Goal: Information Seeking & Learning: Learn about a topic

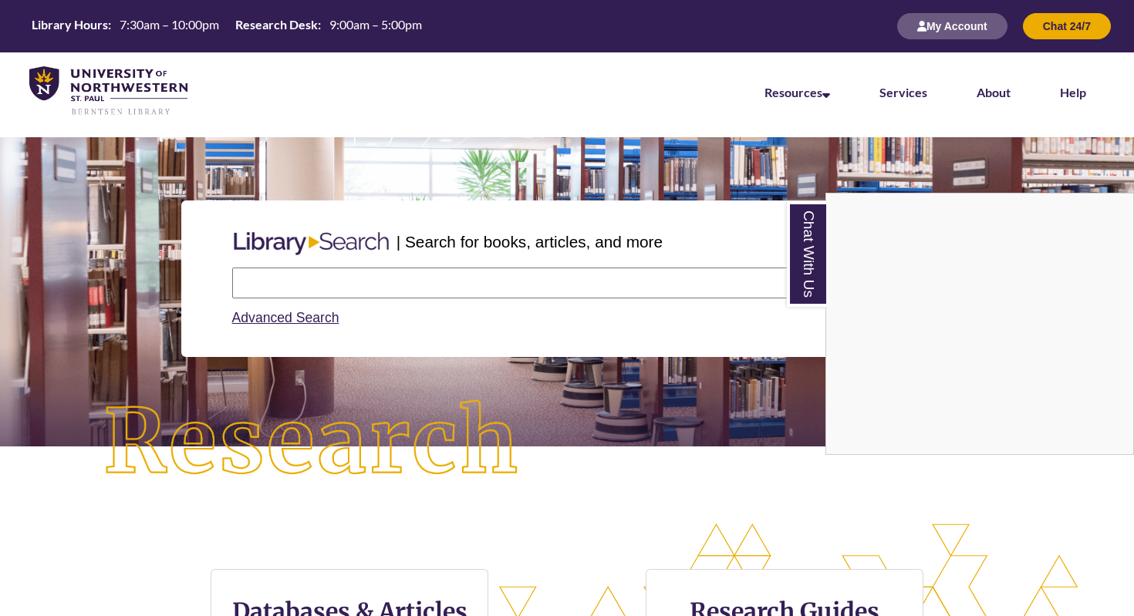
click at [390, 280] on div "Chat With Us" at bounding box center [567, 308] width 1134 height 616
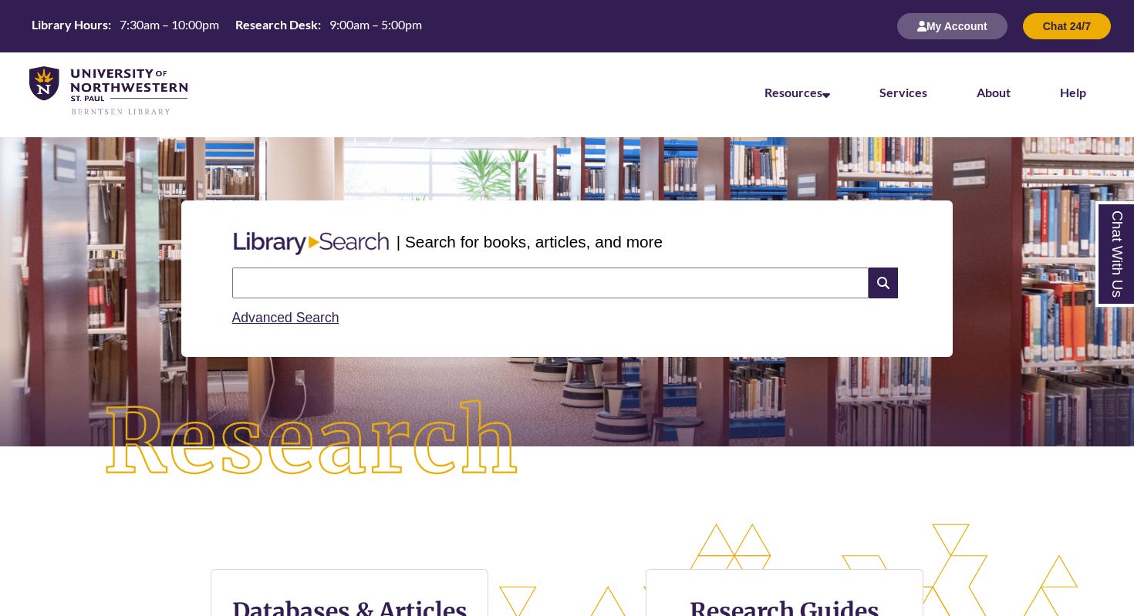
click at [390, 280] on input "text" at bounding box center [550, 283] width 636 height 31
type input "**********"
click at [882, 278] on icon at bounding box center [882, 283] width 29 height 31
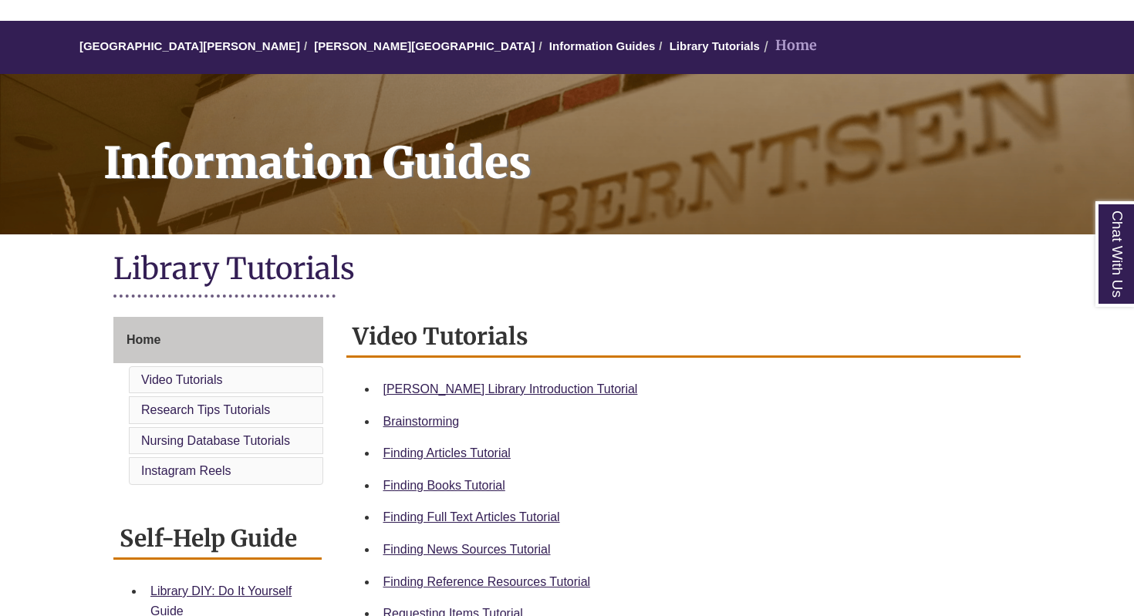
scroll to position [126, 0]
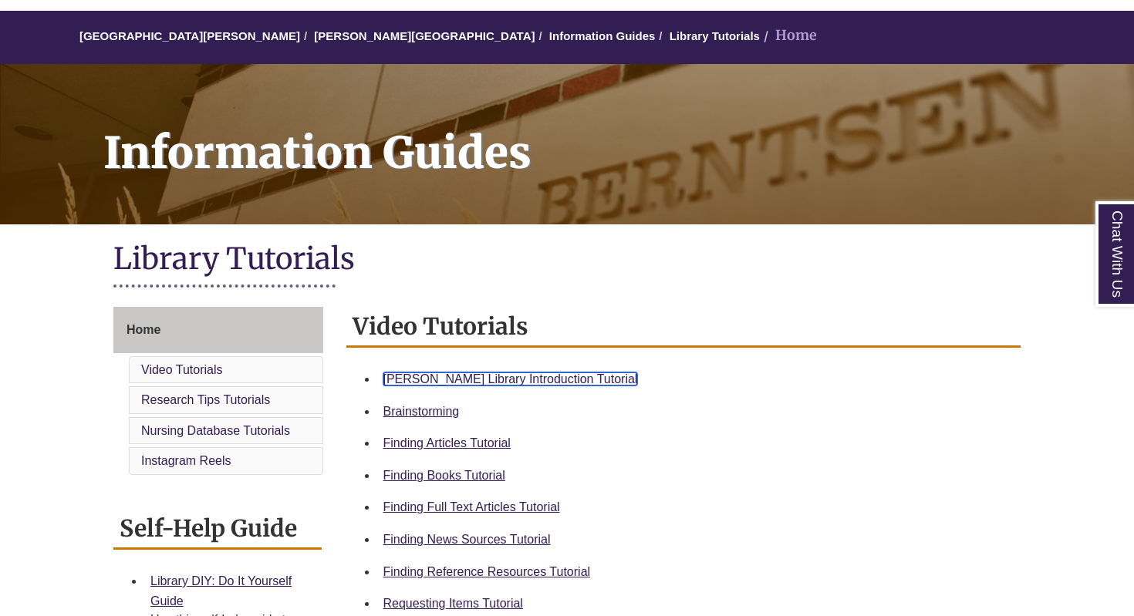
click at [528, 376] on link "Berntsen Library Introduction Tutorial" at bounding box center [510, 379] width 255 height 13
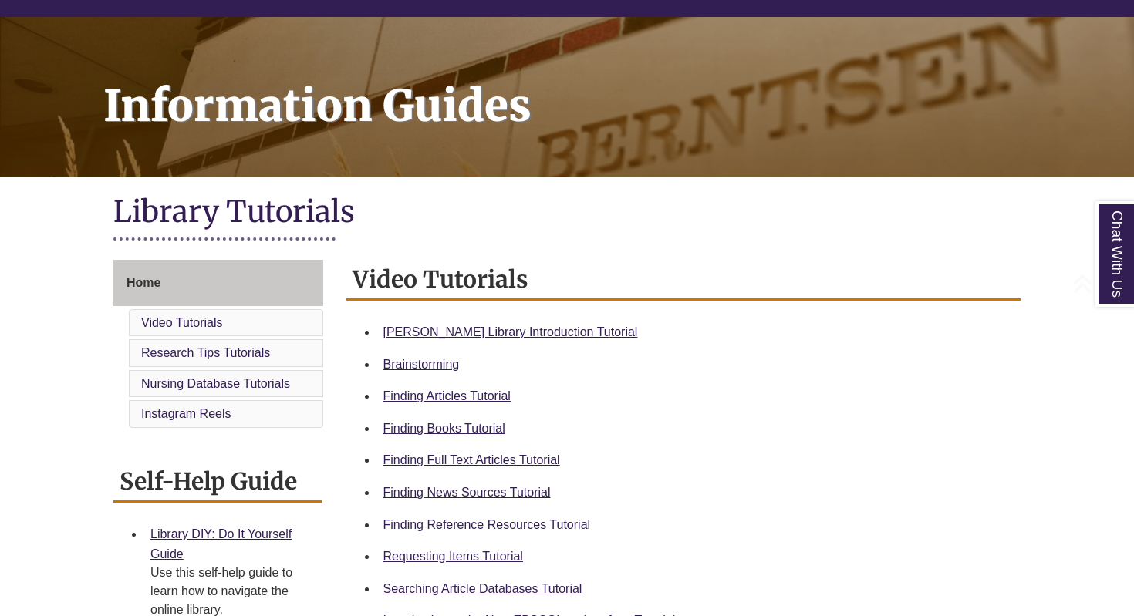
scroll to position [184, 0]
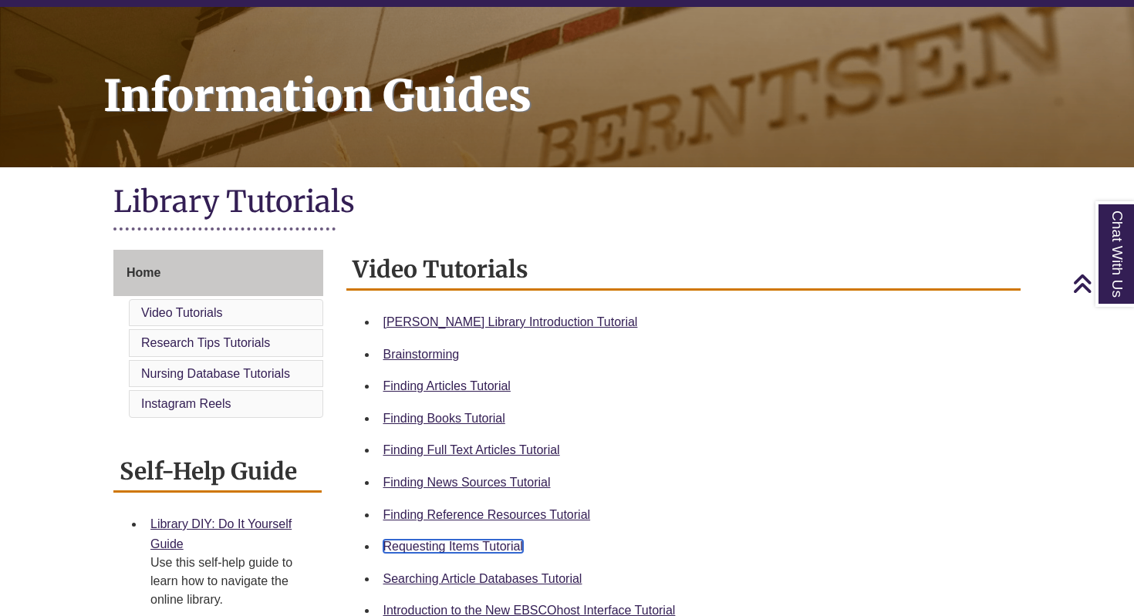
click at [467, 548] on link "Requesting Items Tutorial" at bounding box center [453, 546] width 140 height 13
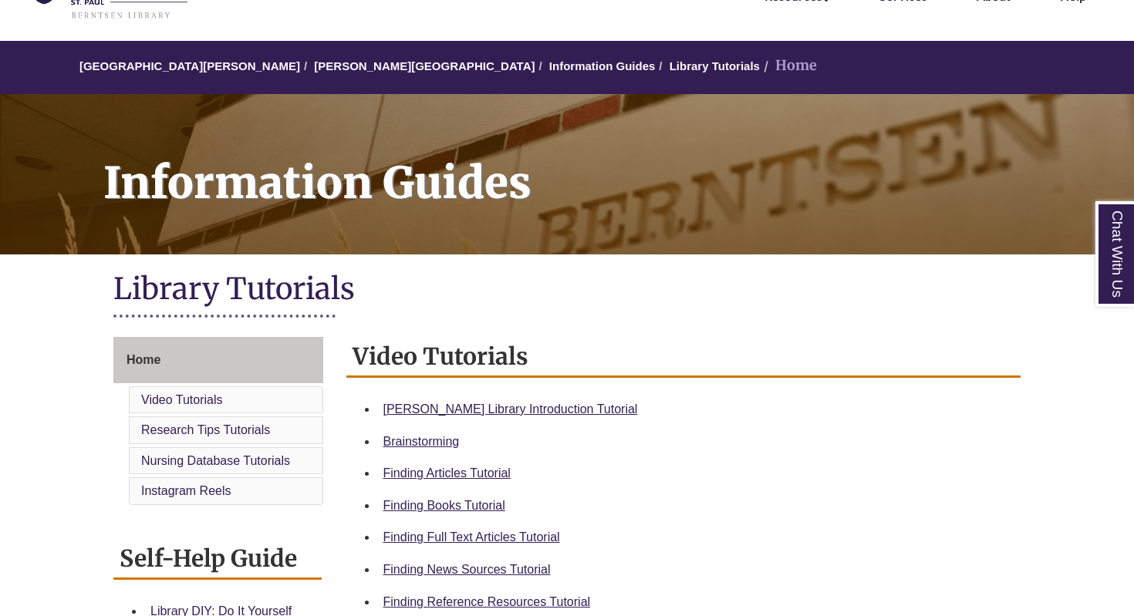
scroll to position [98, 0]
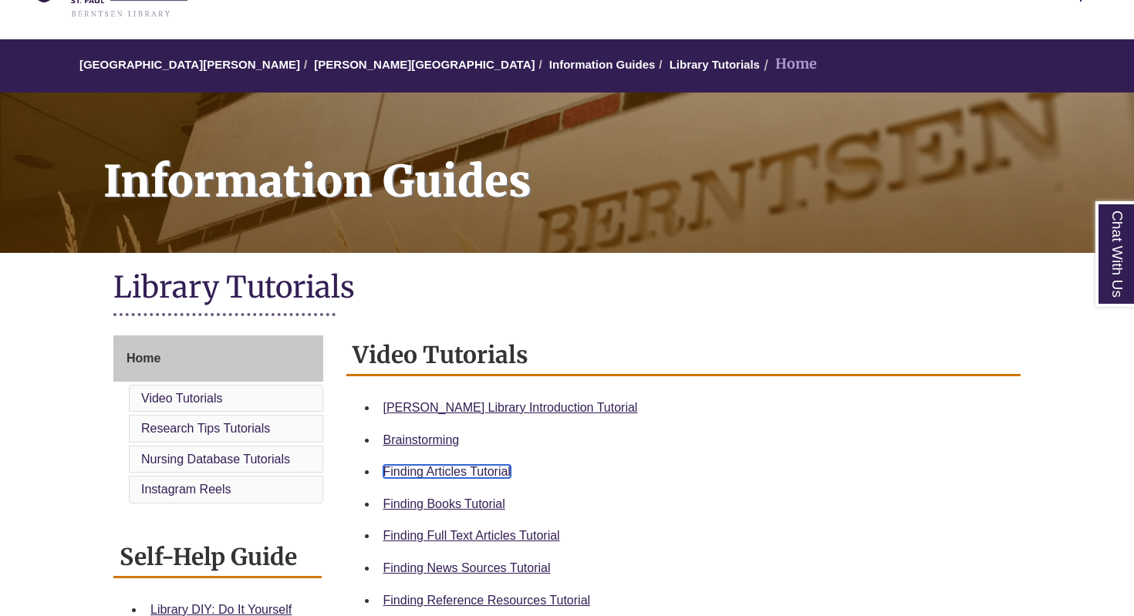
click at [487, 474] on link "Finding Articles Tutorial" at bounding box center [446, 471] width 127 height 13
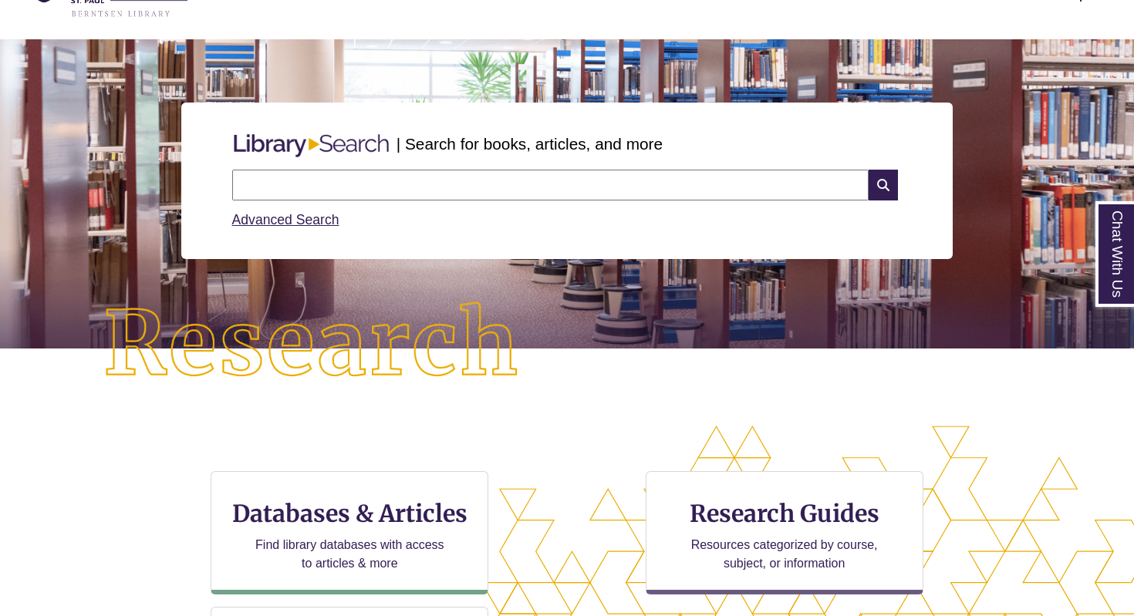
scroll to position [101, 0]
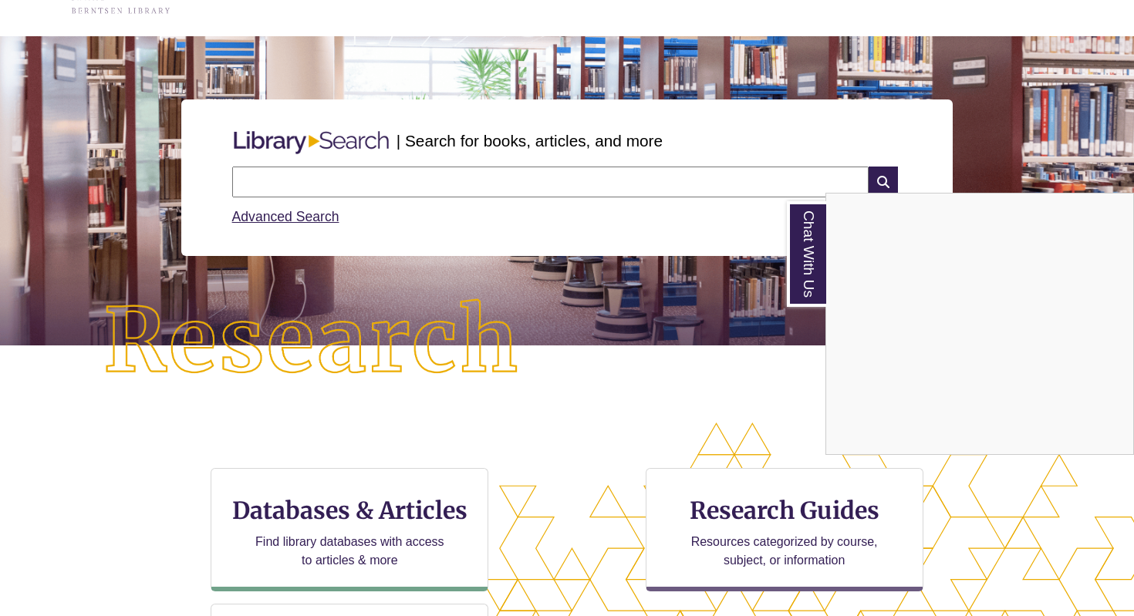
click at [329, 181] on div "Chat With Us" at bounding box center [567, 308] width 1134 height 616
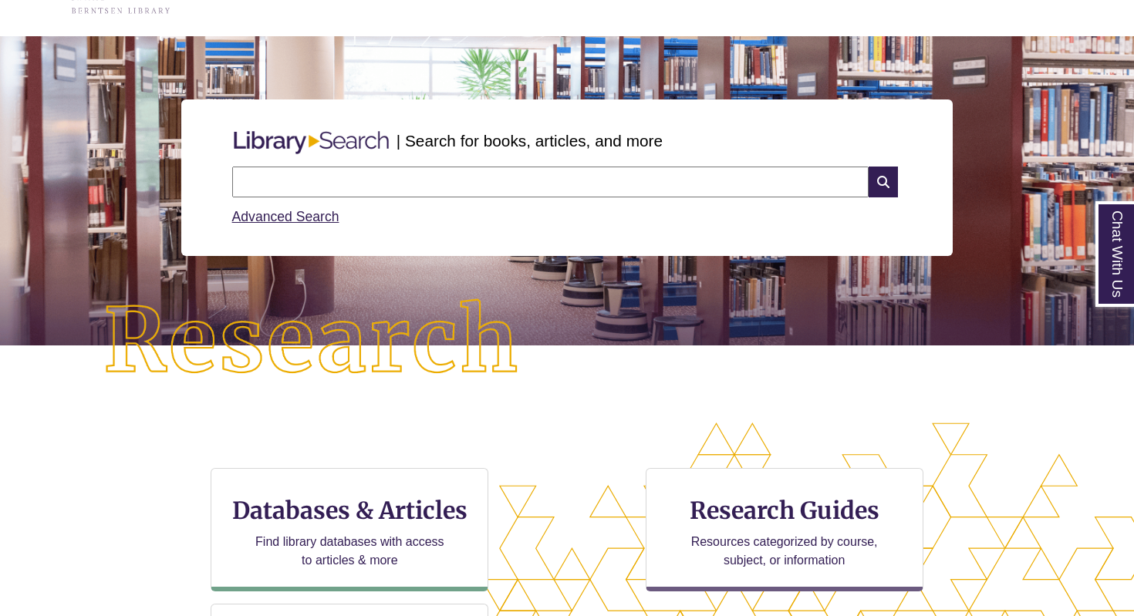
click at [329, 181] on input "text" at bounding box center [550, 182] width 636 height 31
type input "**********"
click at [893, 178] on icon at bounding box center [882, 182] width 29 height 31
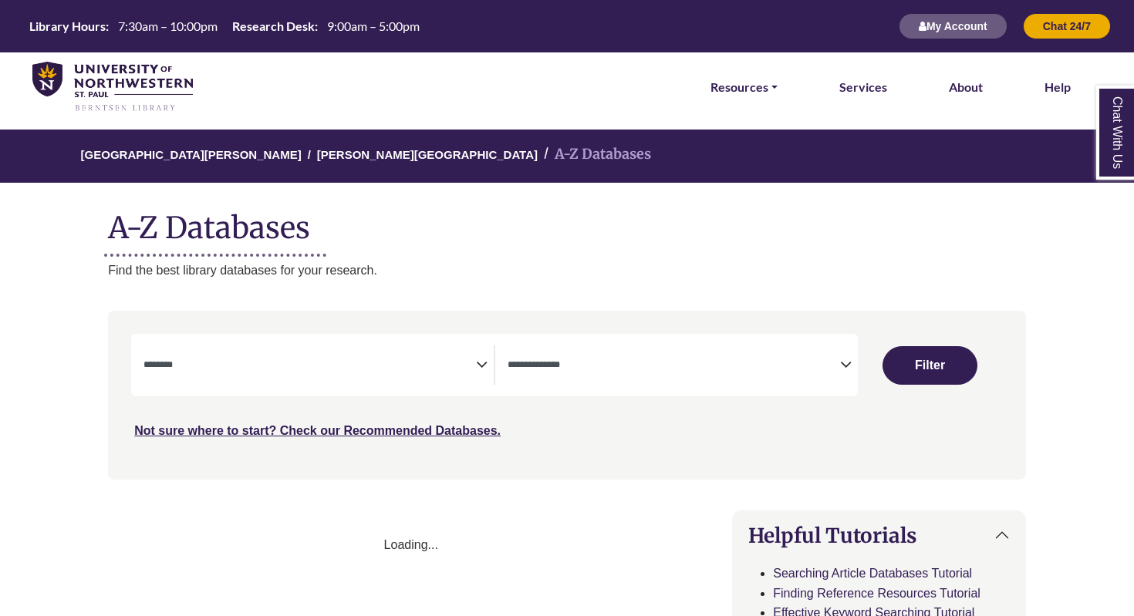
select select "Database Subject Filter"
select select "Database Types Filter"
select select "Database Subject Filter"
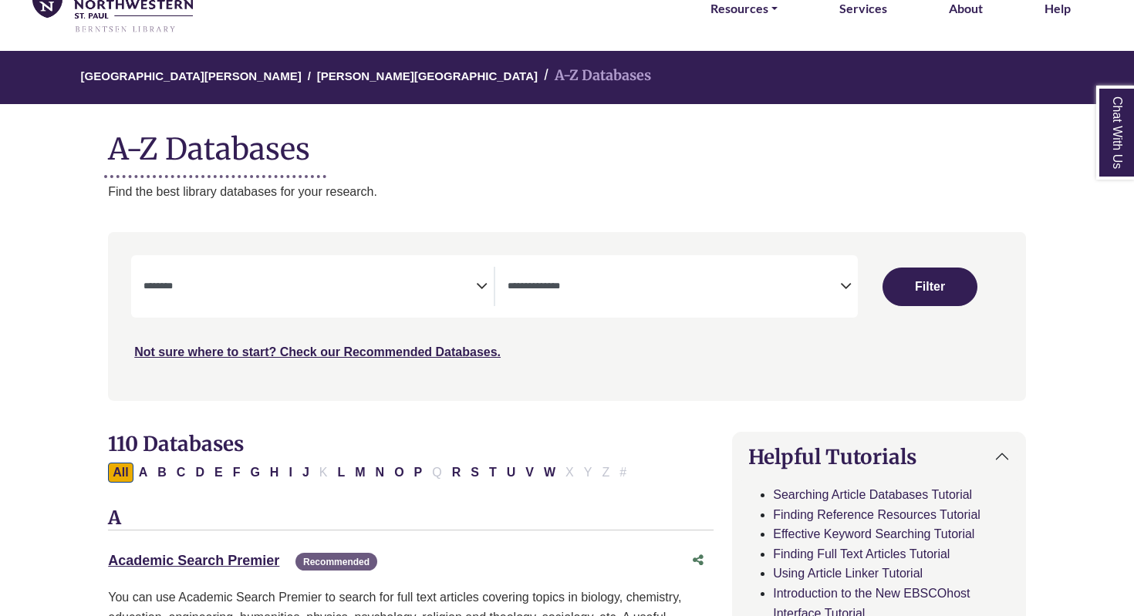
scroll to position [82, 0]
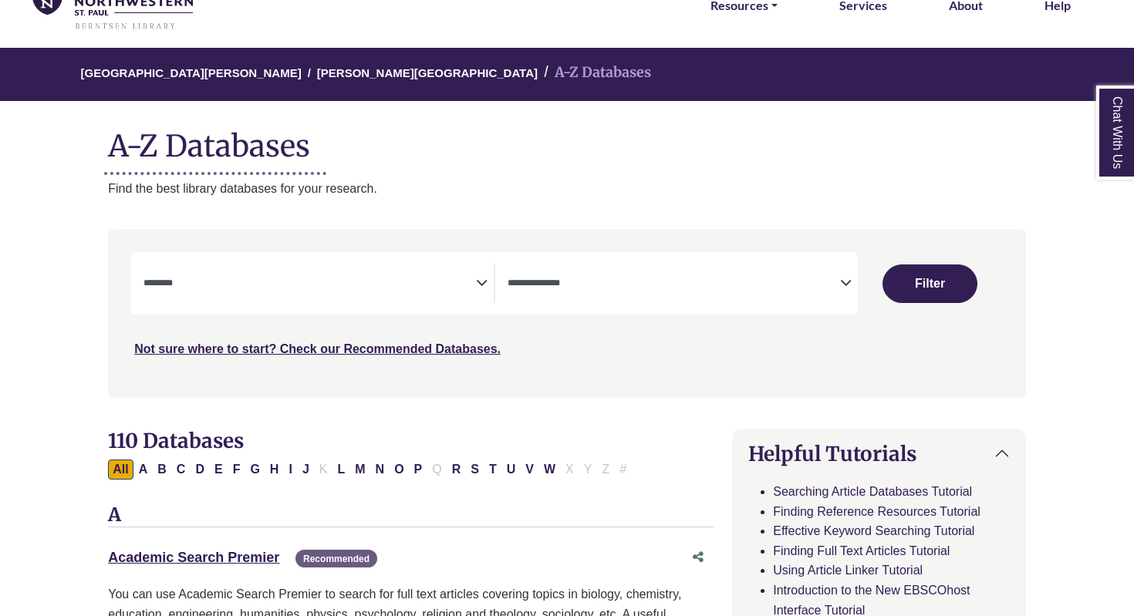
click at [467, 282] on textarea "Search" at bounding box center [309, 284] width 332 height 12
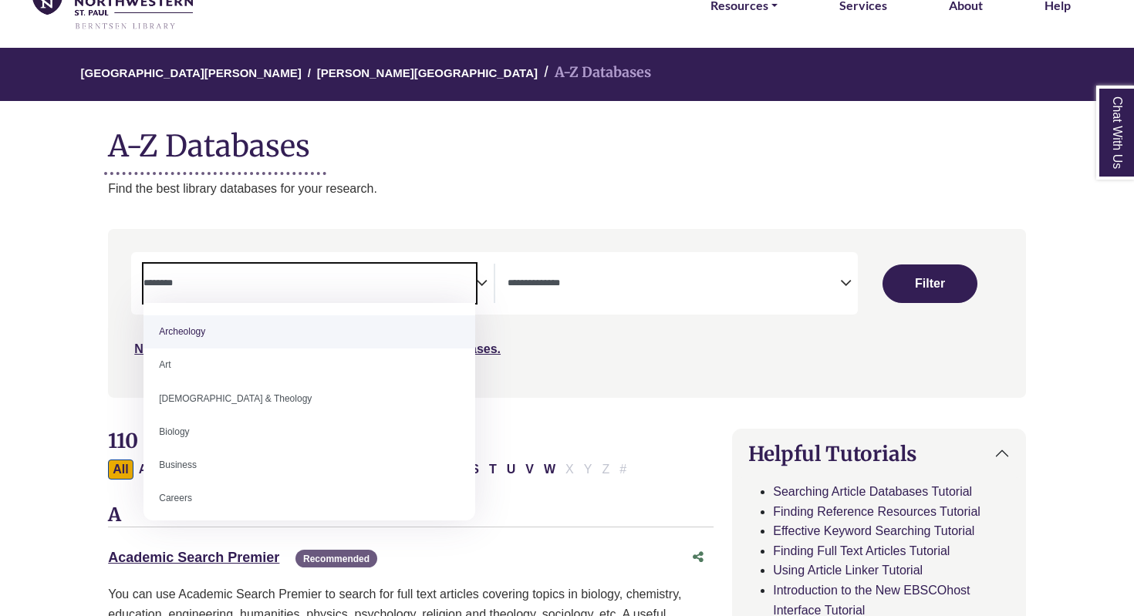
click at [466, 282] on textarea "Search" at bounding box center [309, 284] width 332 height 12
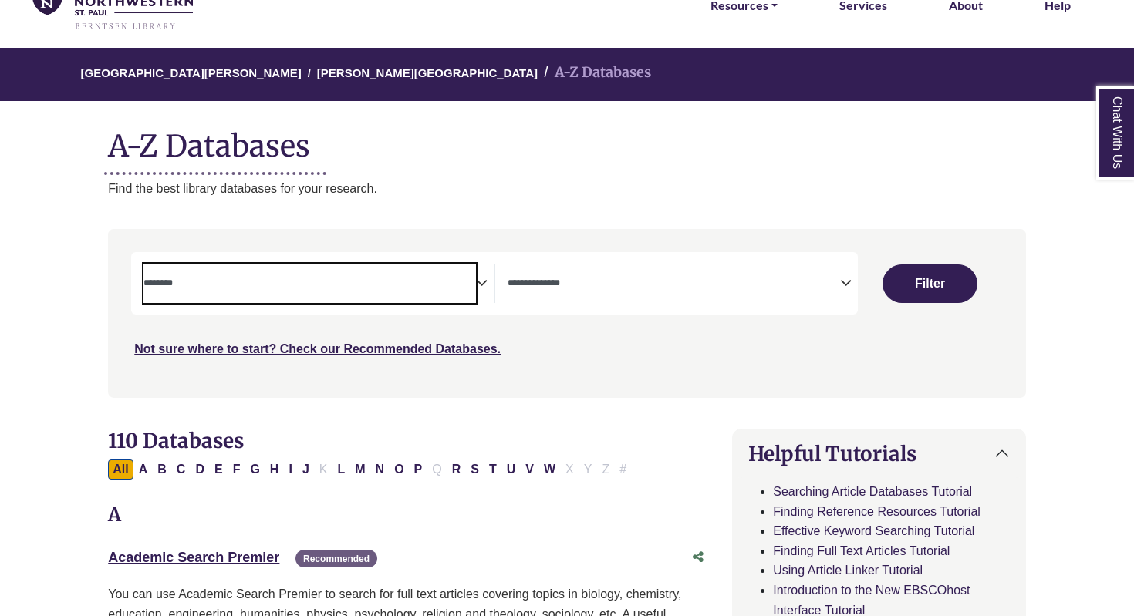
click at [587, 257] on div "**********" at bounding box center [494, 283] width 726 height 62
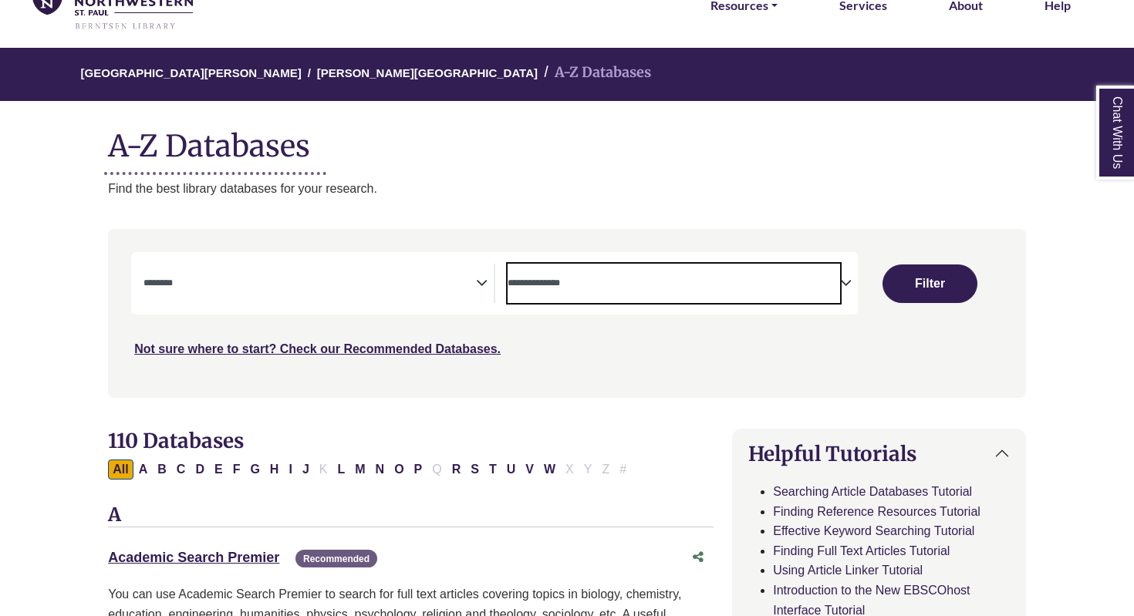
click at [686, 281] on textarea "Search" at bounding box center [674, 284] width 332 height 12
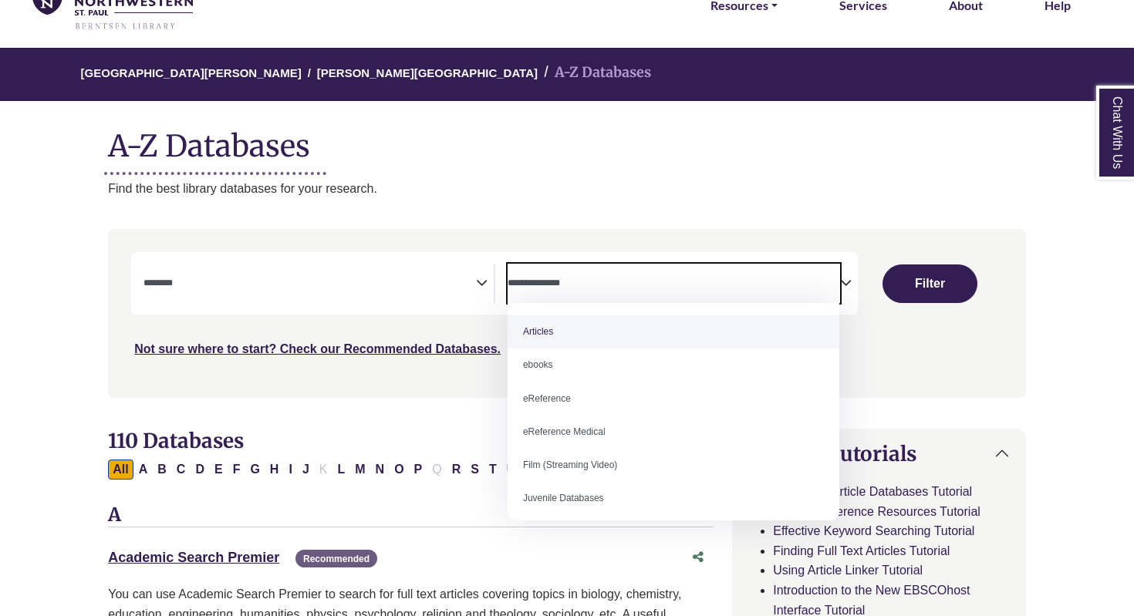
select select "*****"
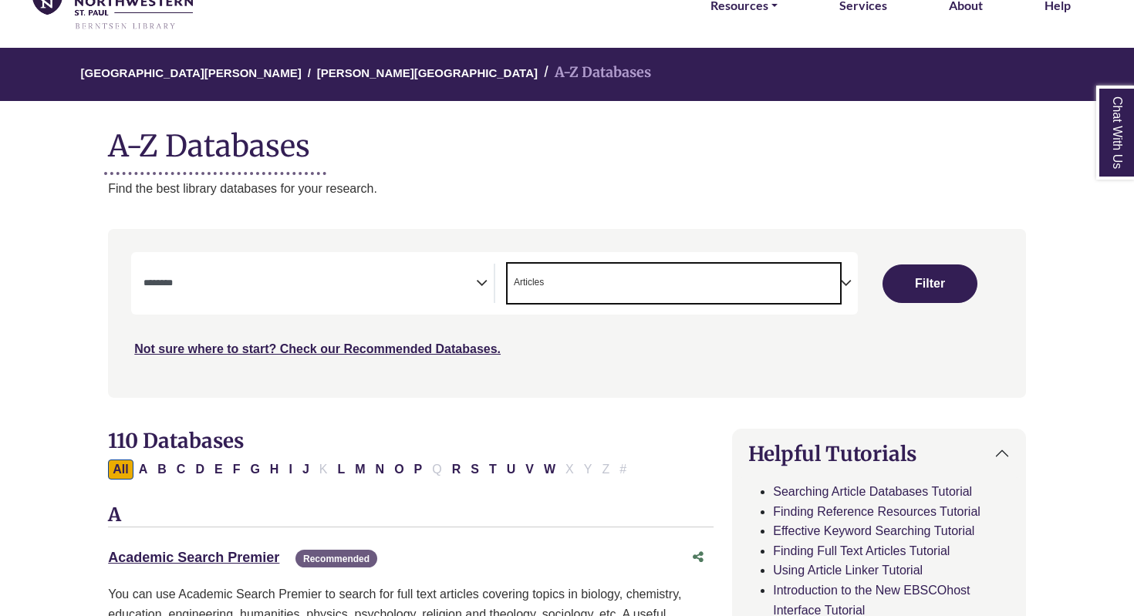
click at [462, 278] on textarea "Search" at bounding box center [309, 284] width 332 height 12
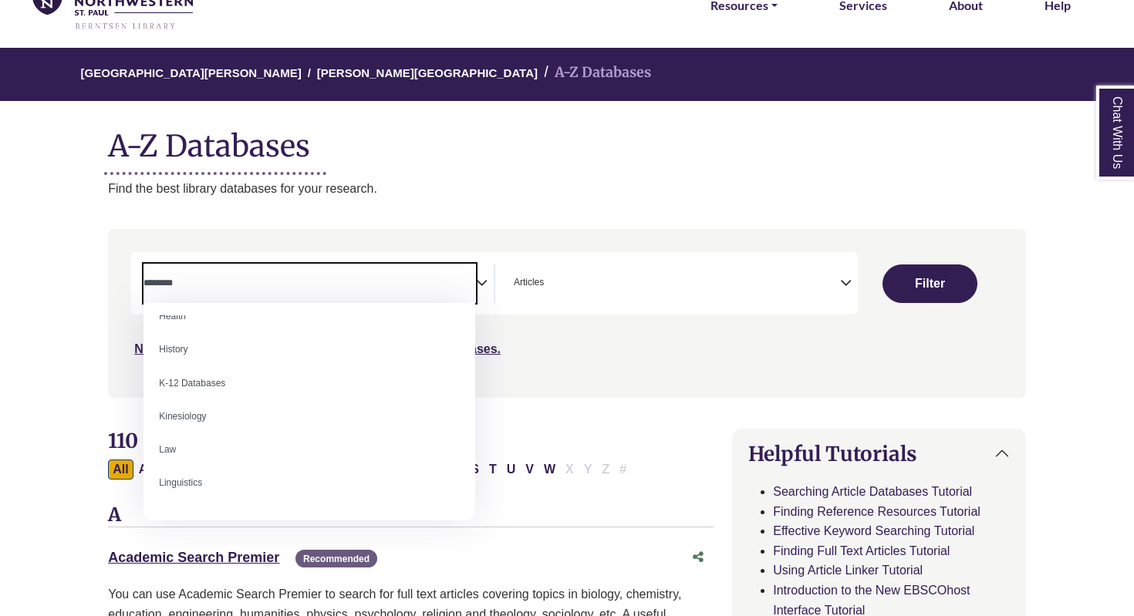
scroll to position [714, 0]
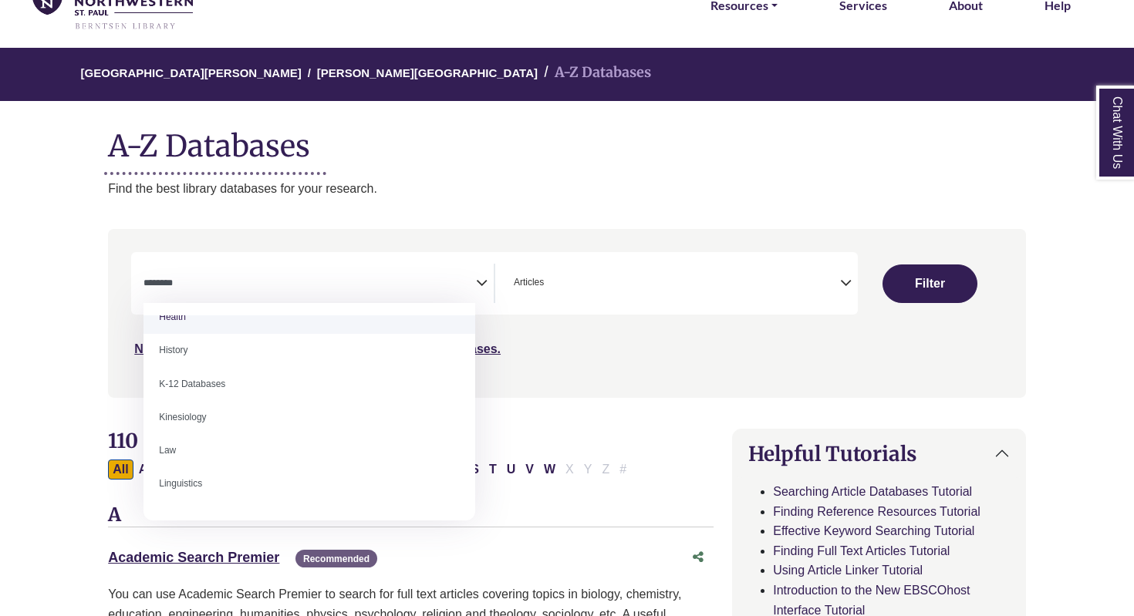
select select "*****"
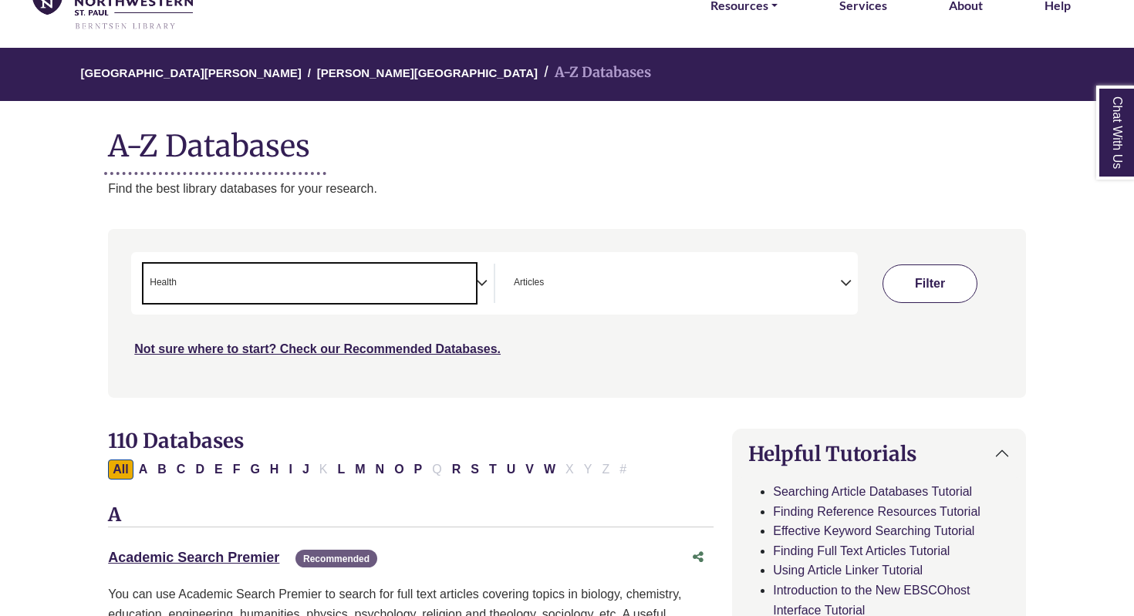
click at [954, 288] on button "Filter" at bounding box center [929, 284] width 95 height 39
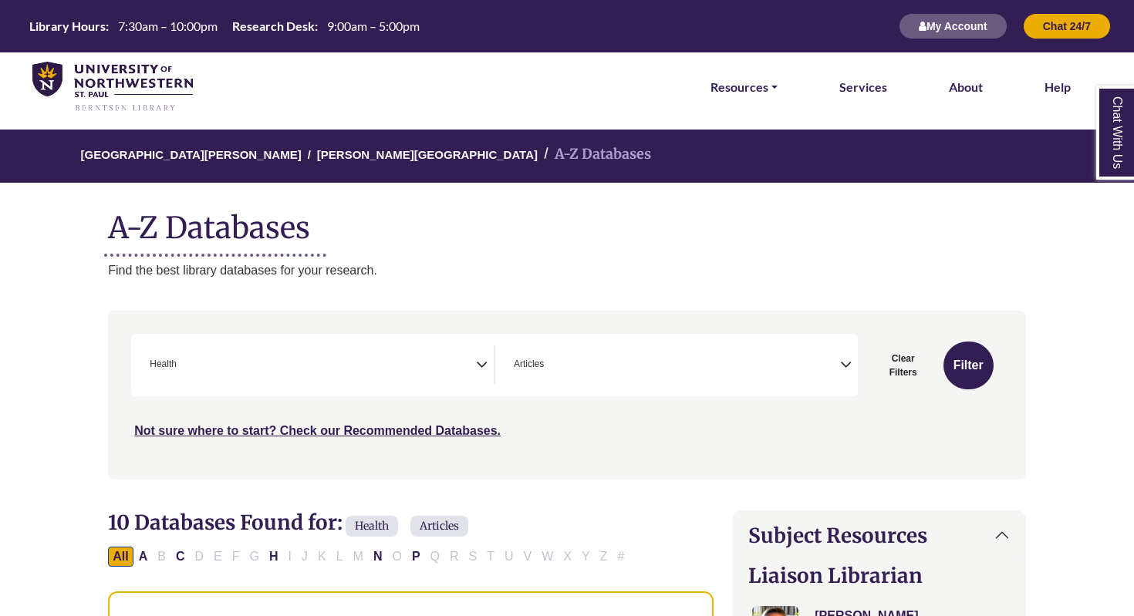
click at [468, 357] on span "× Health" at bounding box center [309, 365] width 332 height 39
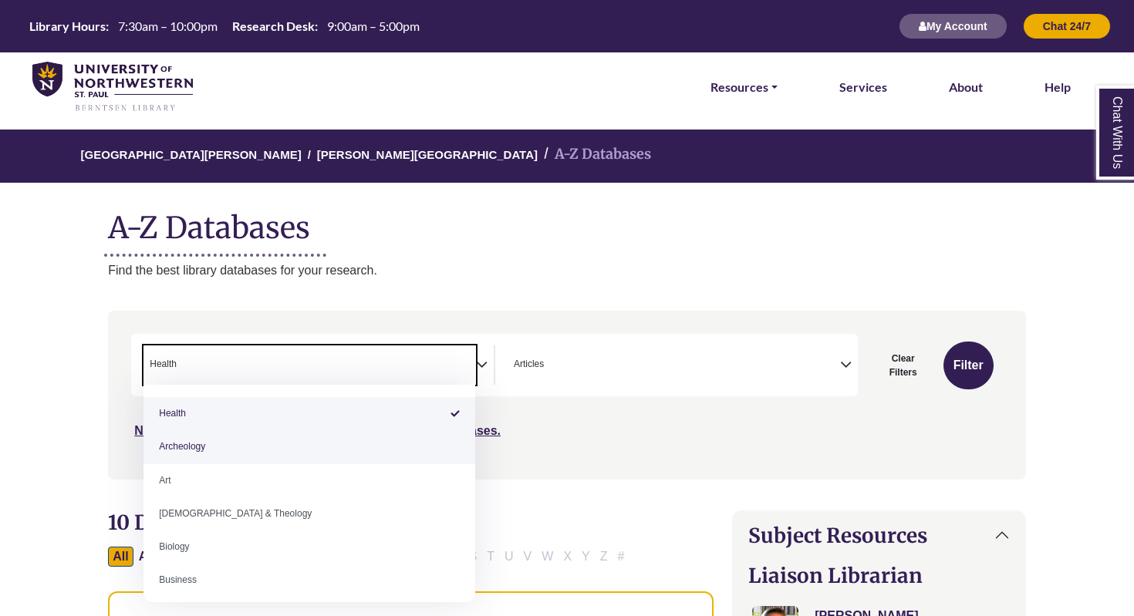
select select "Database Subject Filter"
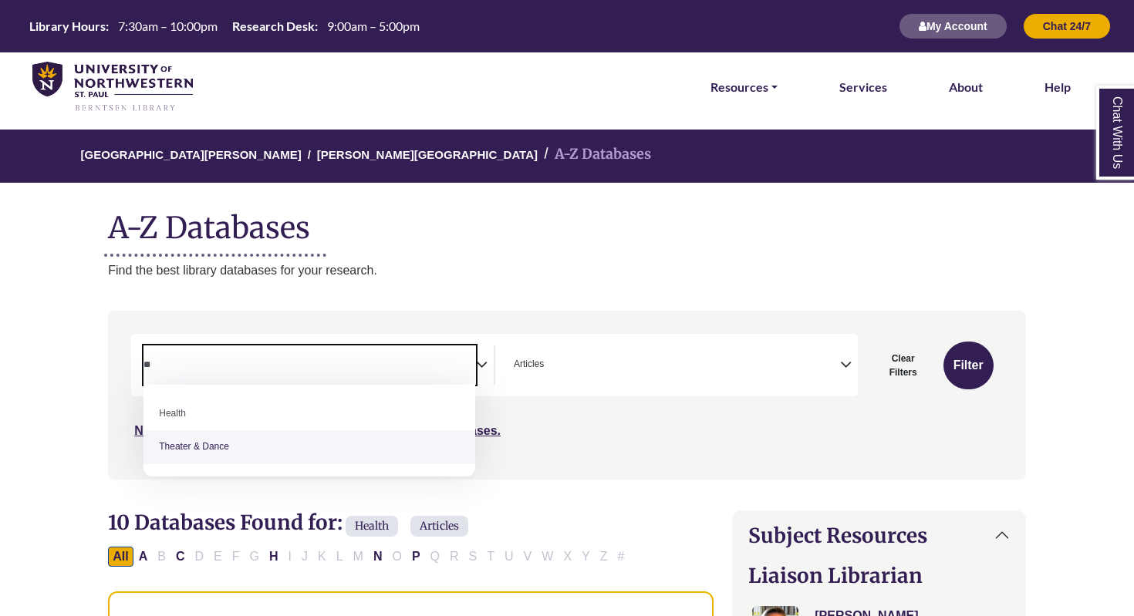
type textarea "*"
type textarea "***"
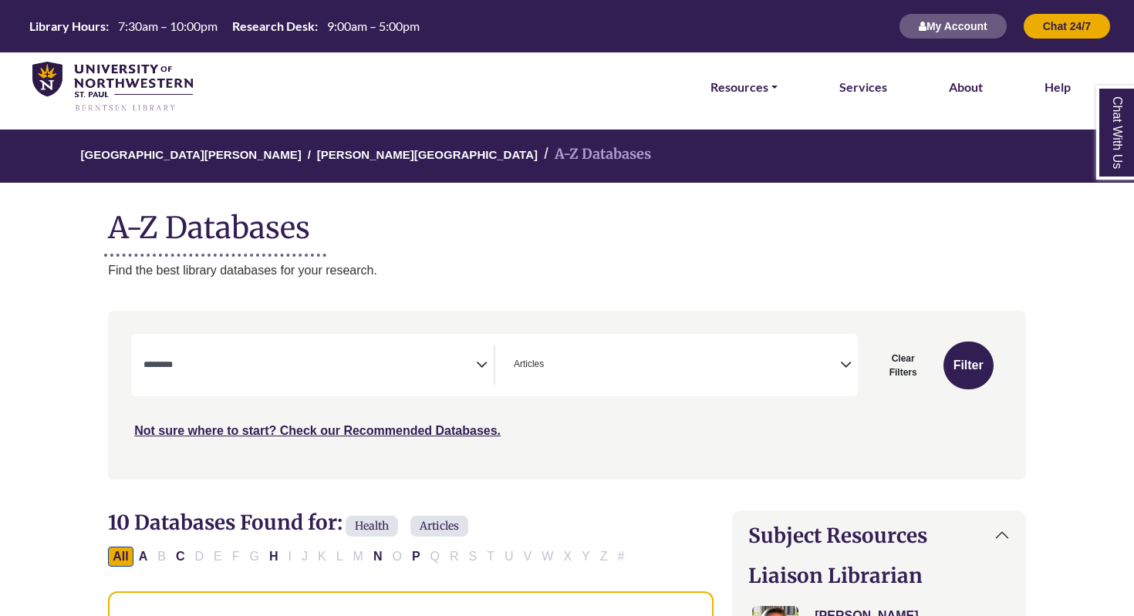
click at [526, 478] on nav "**********" at bounding box center [567, 395] width 918 height 168
click at [474, 369] on textarea "Search" at bounding box center [309, 366] width 332 height 12
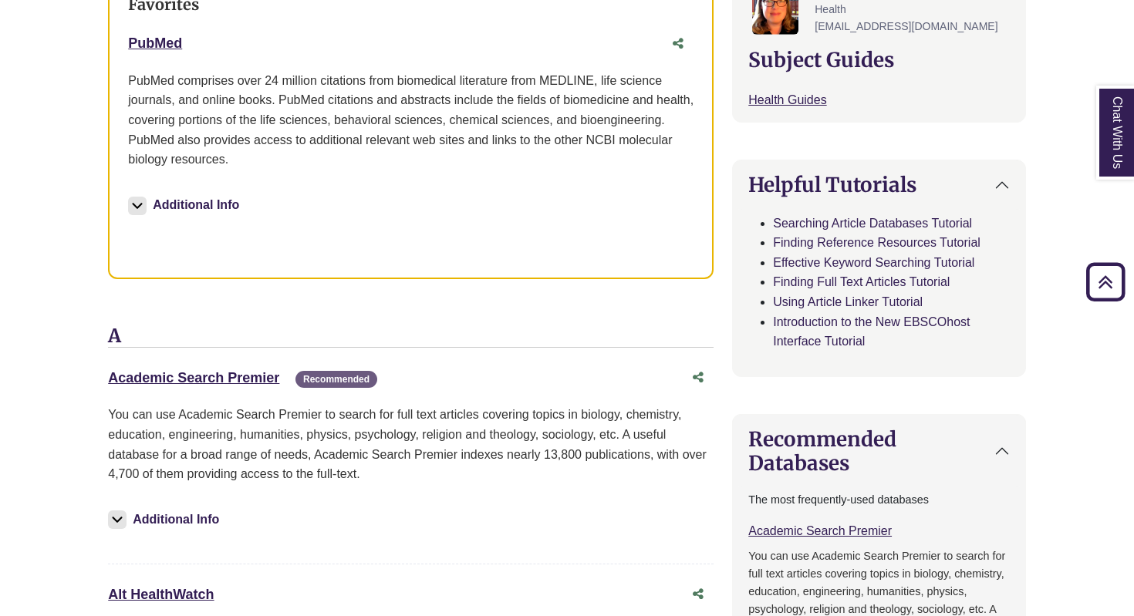
scroll to position [638, 0]
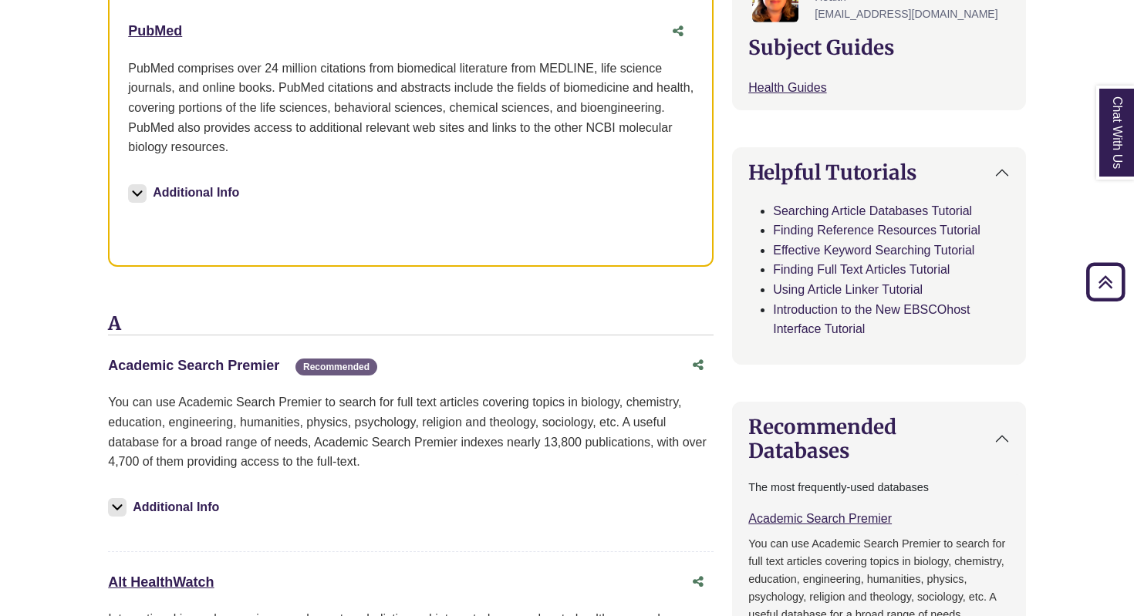
click at [228, 362] on link "Academic Search Premier This link opens in a new window" at bounding box center [193, 365] width 171 height 15
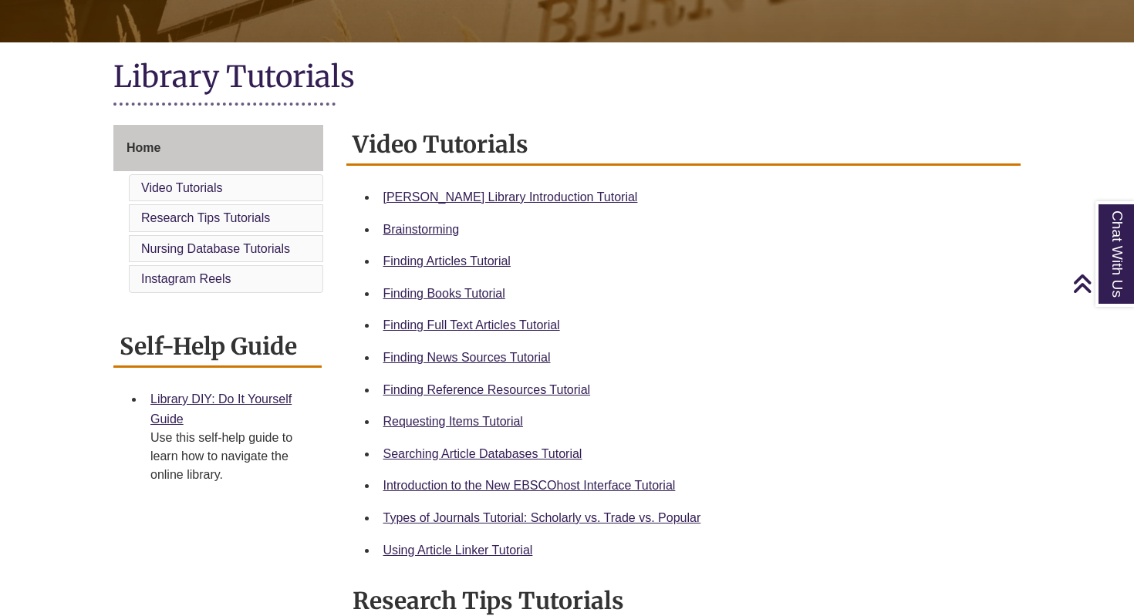
scroll to position [310, 0]
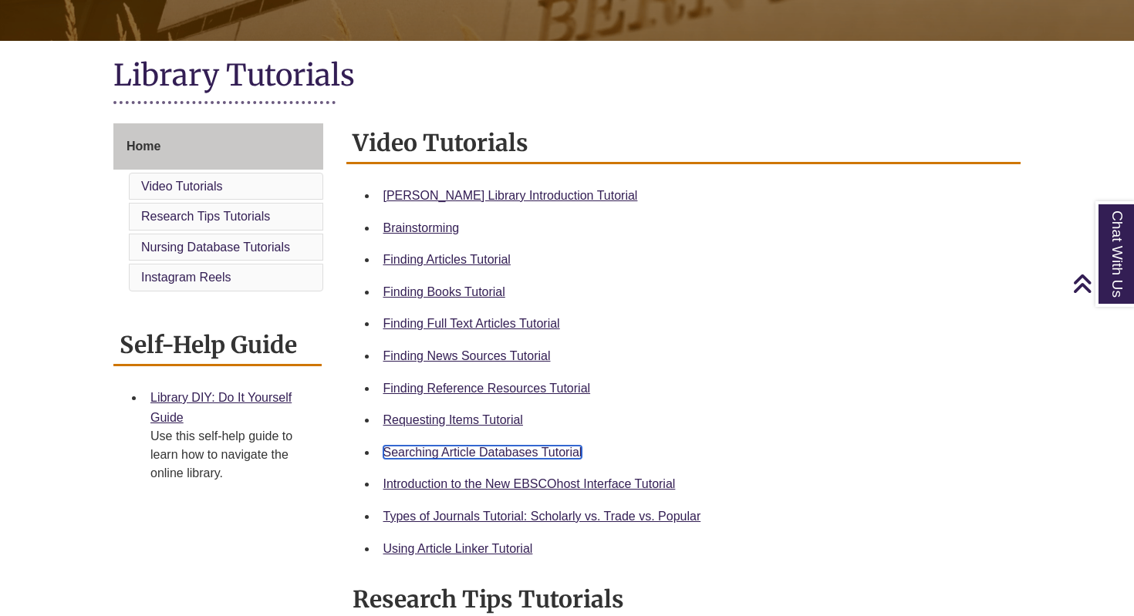
click at [542, 448] on link "Searching Article Databases Tutorial" at bounding box center [482, 452] width 199 height 13
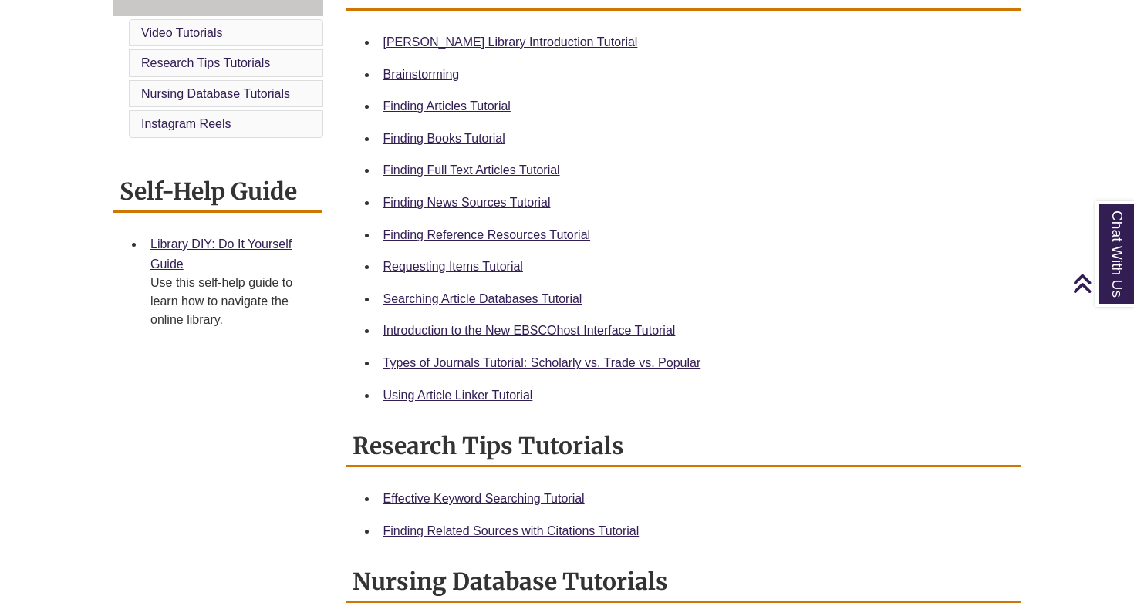
scroll to position [458, 0]
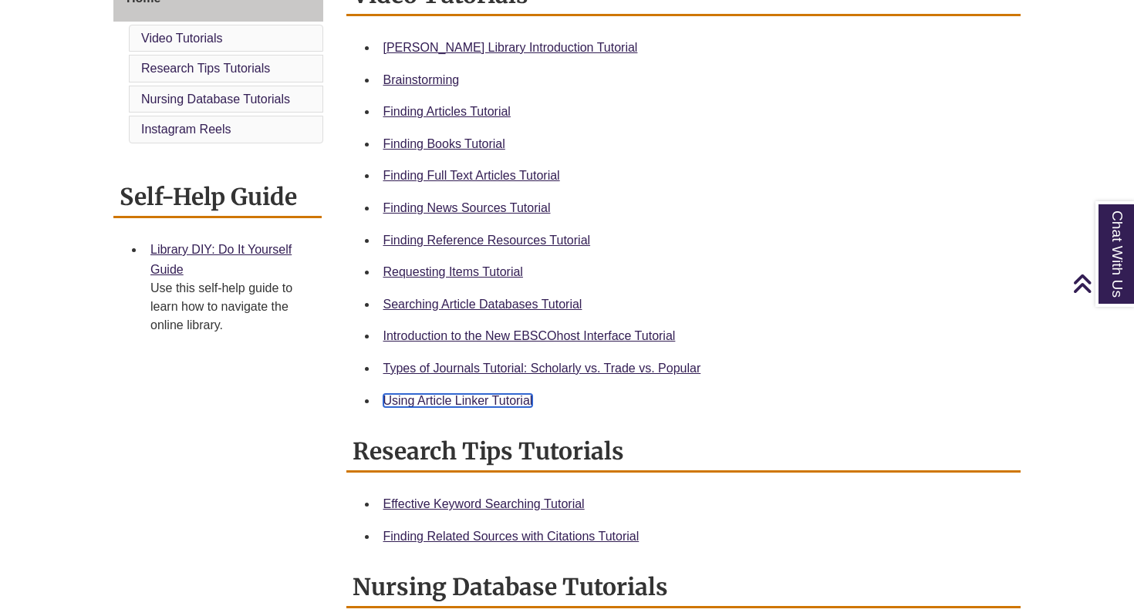
click at [487, 406] on link "Using Article Linker Tutorial" at bounding box center [458, 400] width 150 height 13
